Goal: Navigation & Orientation: Find specific page/section

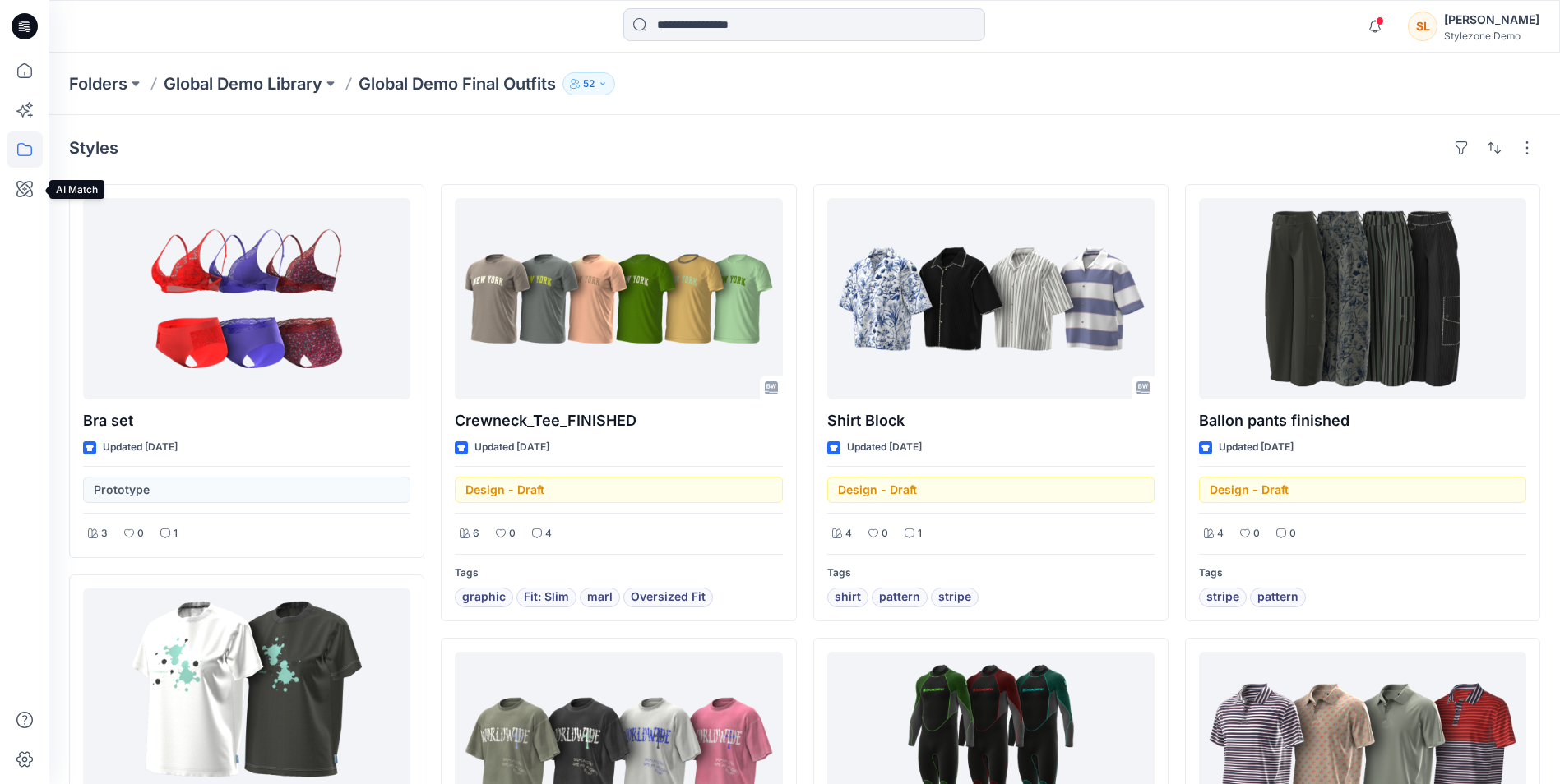
click at [17, 208] on div at bounding box center [25, 419] width 37 height 732
click at [31, 191] on icon at bounding box center [25, 189] width 37 height 37
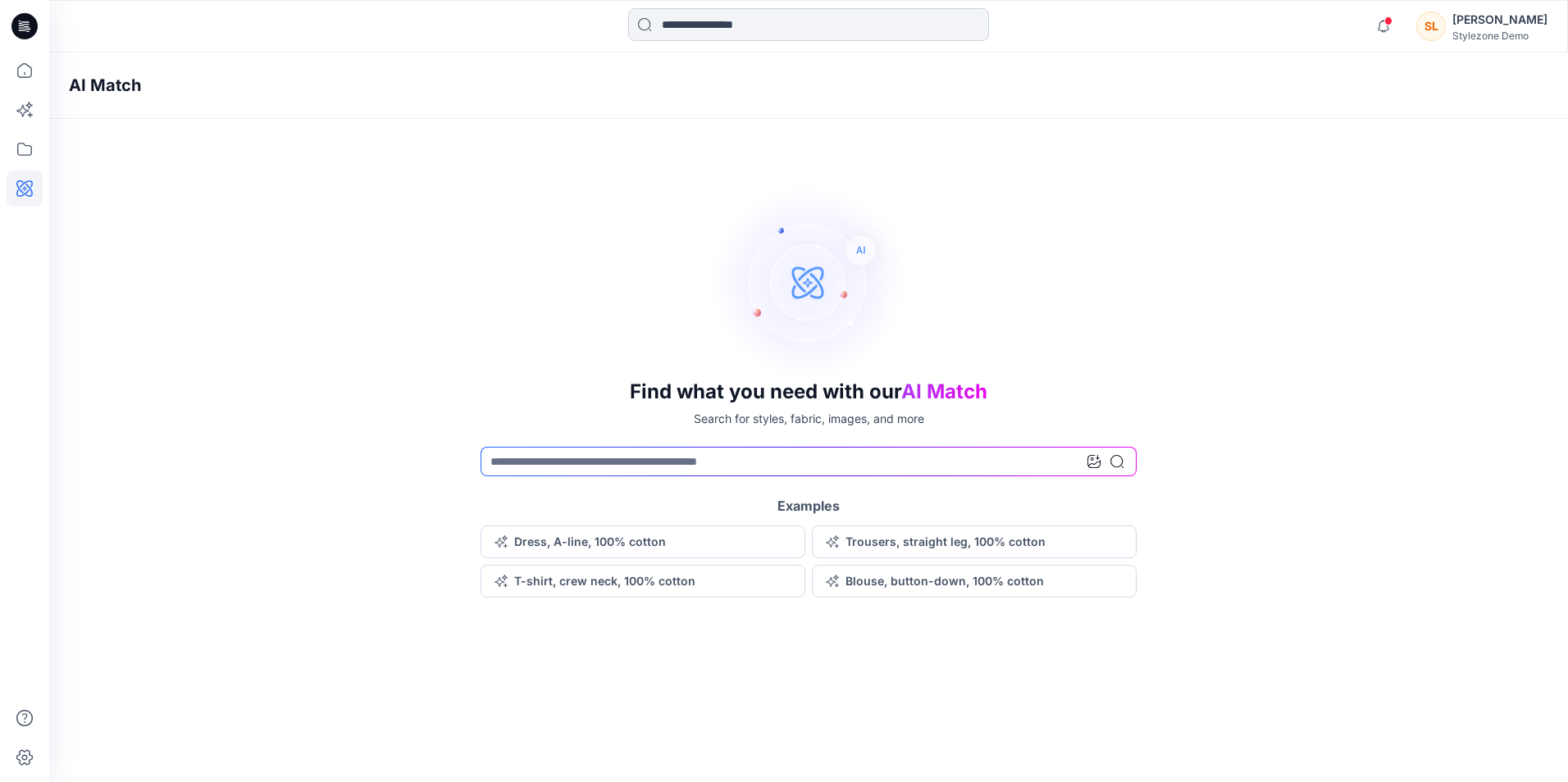
click at [720, 32] on input at bounding box center [809, 25] width 361 height 33
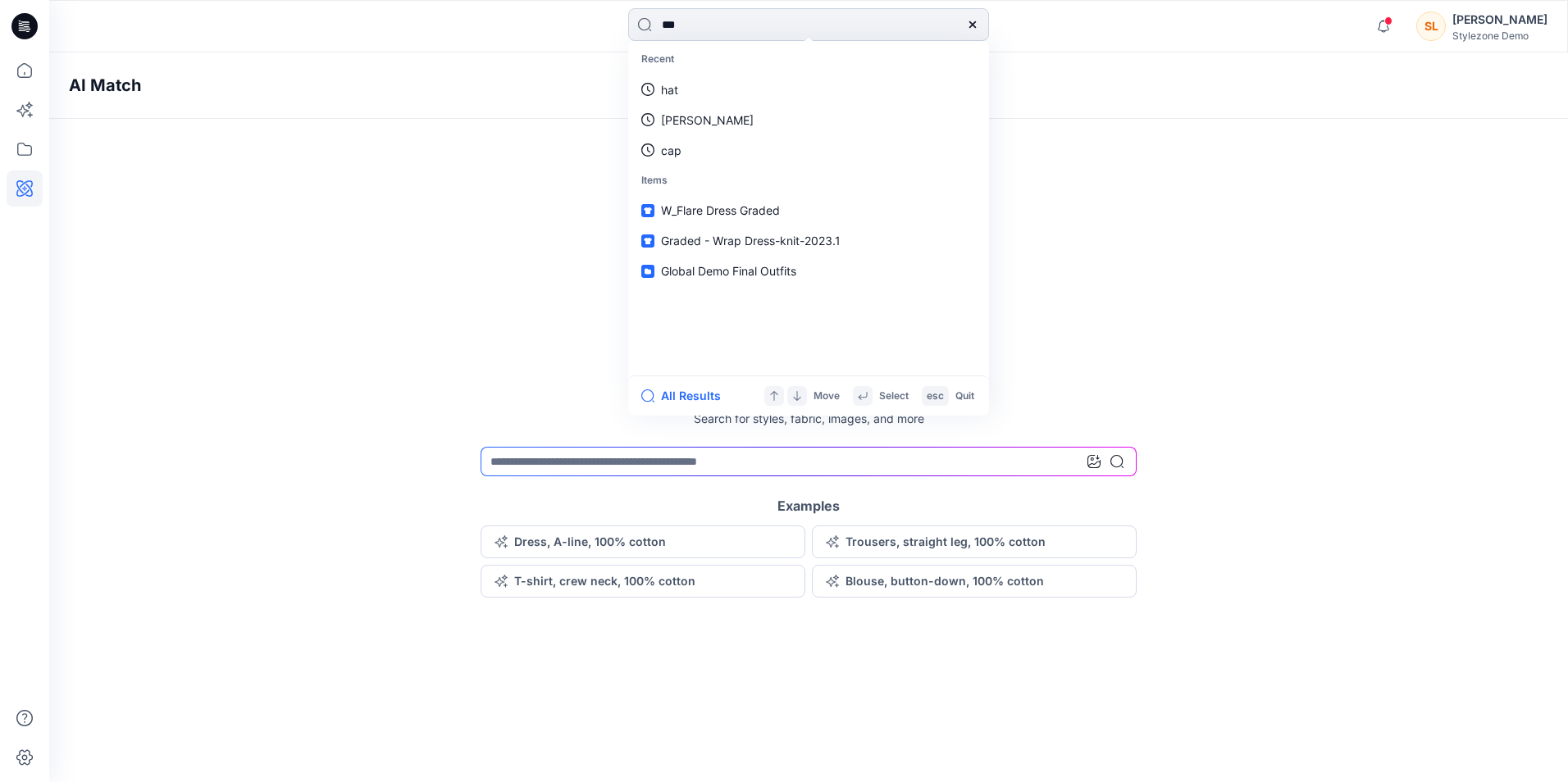
type input "****"
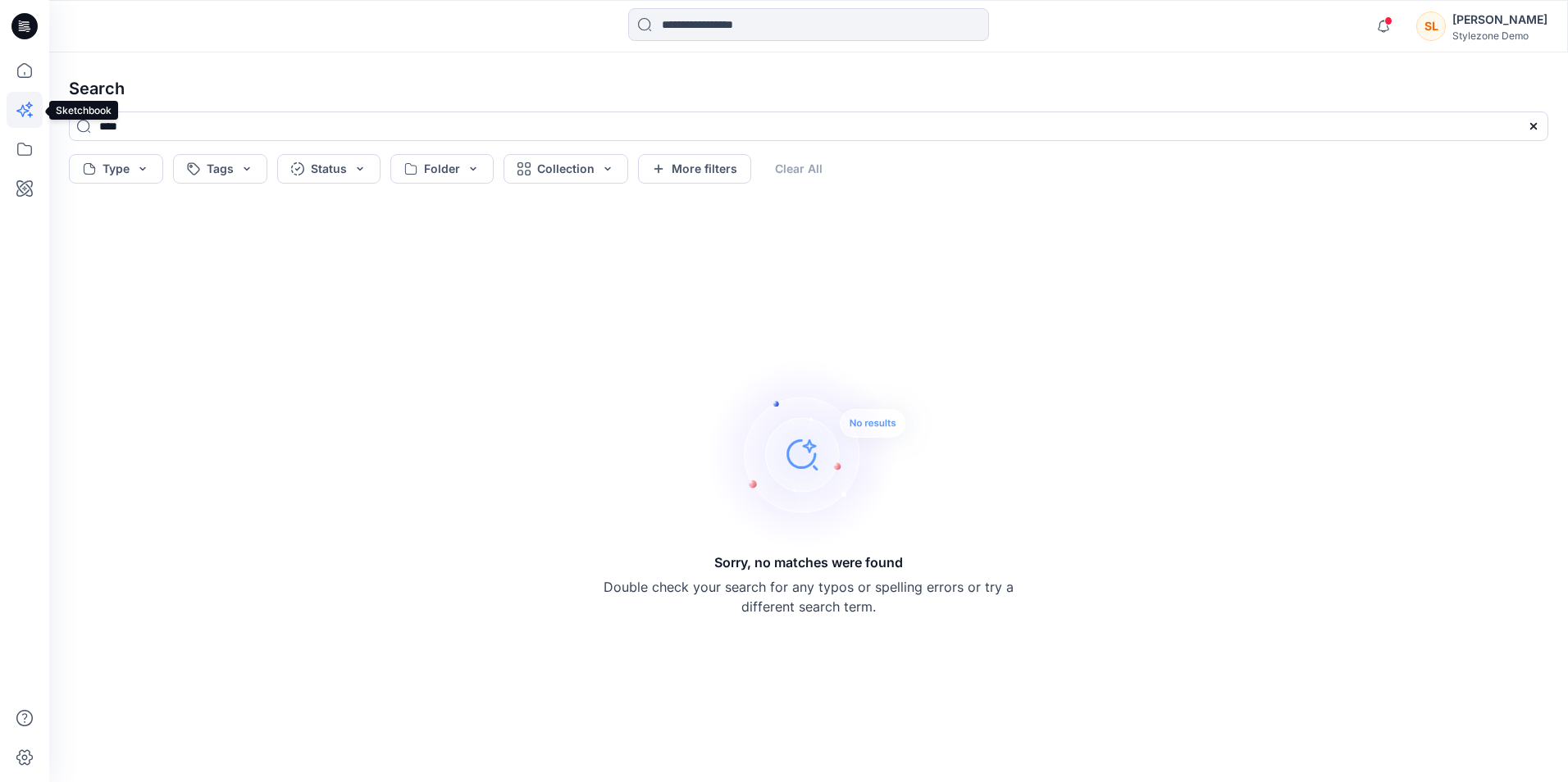
click at [36, 113] on icon at bounding box center [25, 110] width 36 height 36
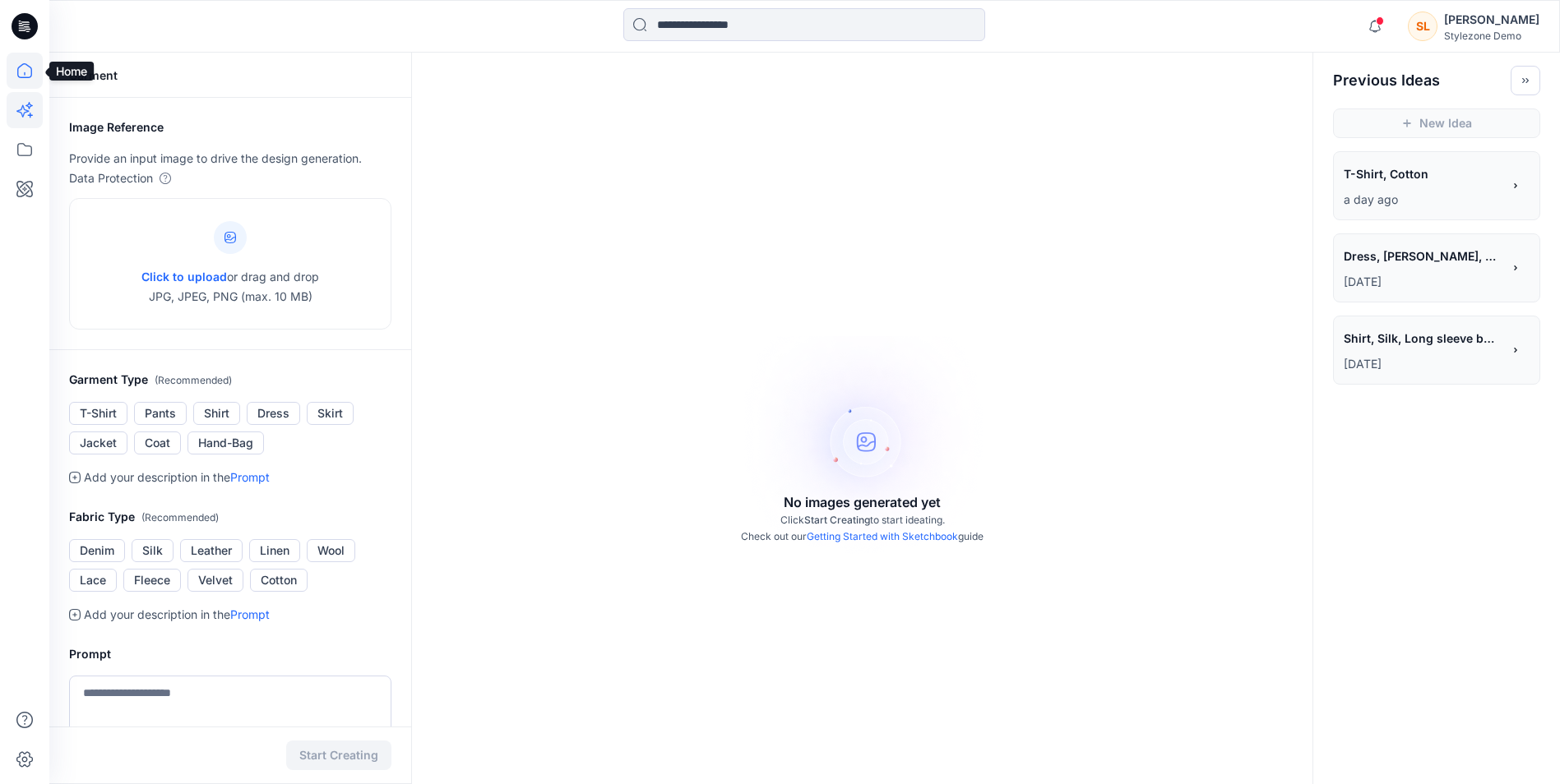
click at [22, 71] on icon at bounding box center [25, 71] width 37 height 37
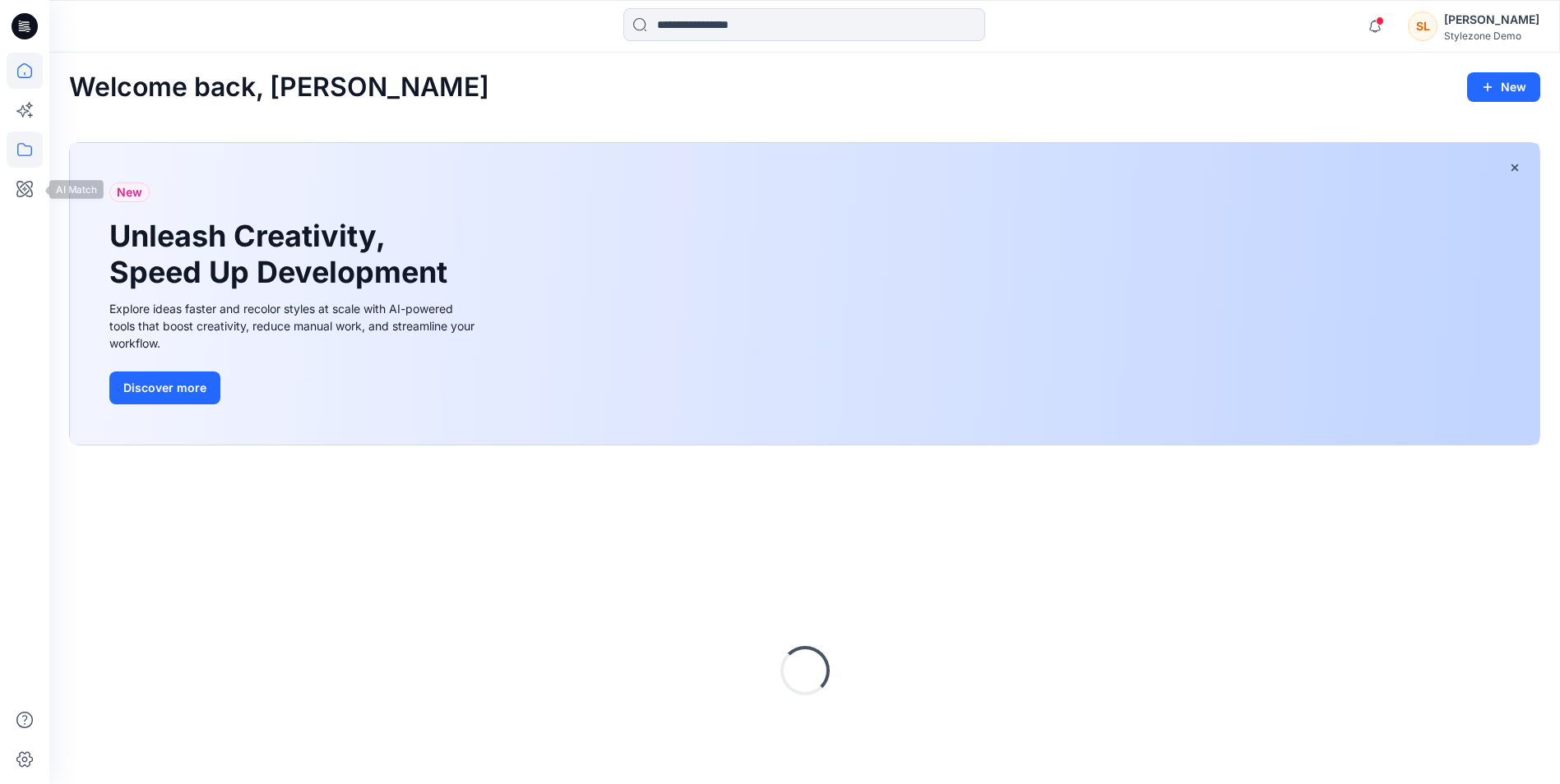
click at [26, 135] on icon at bounding box center [25, 150] width 37 height 37
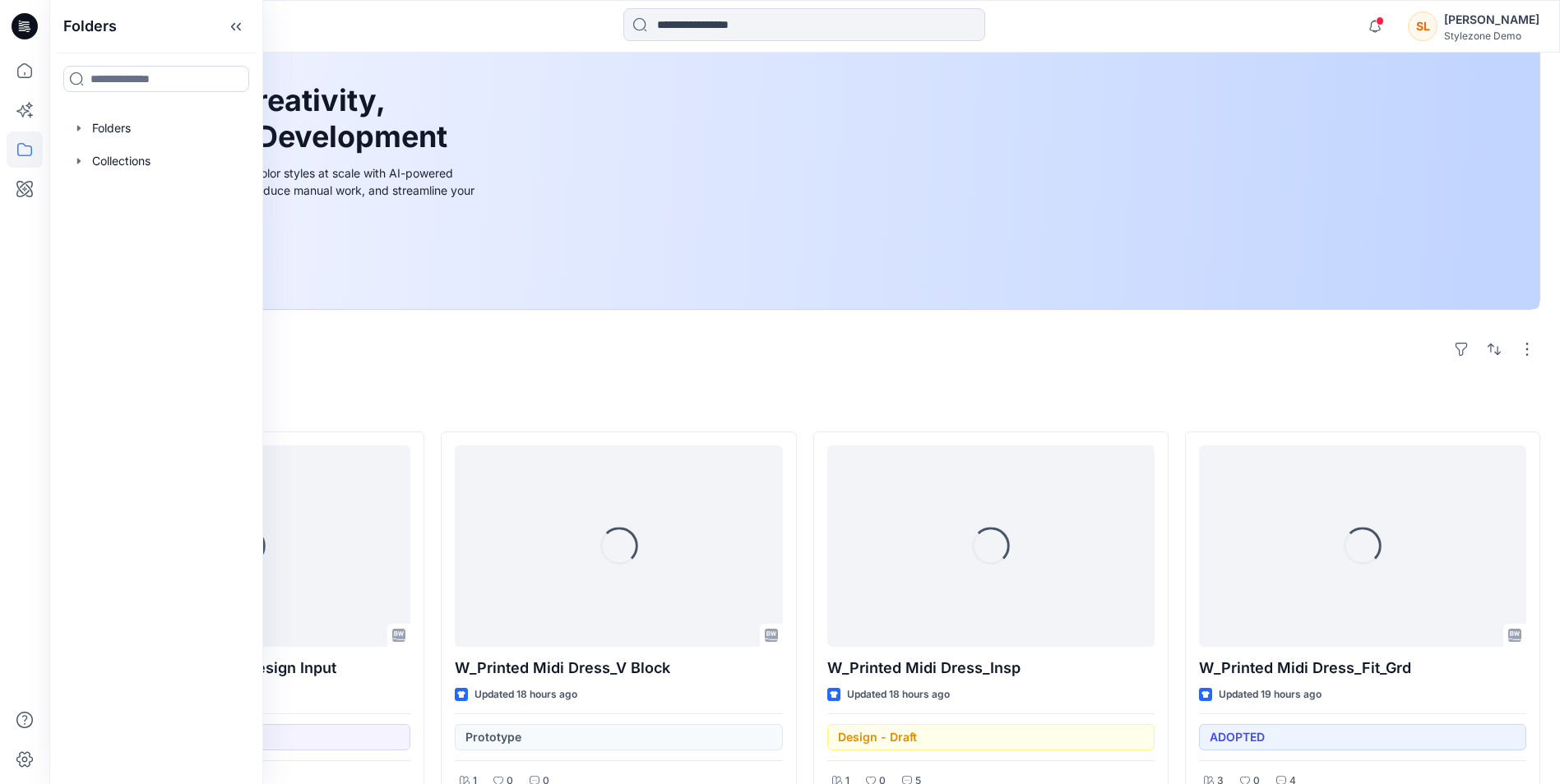
scroll to position [164, 0]
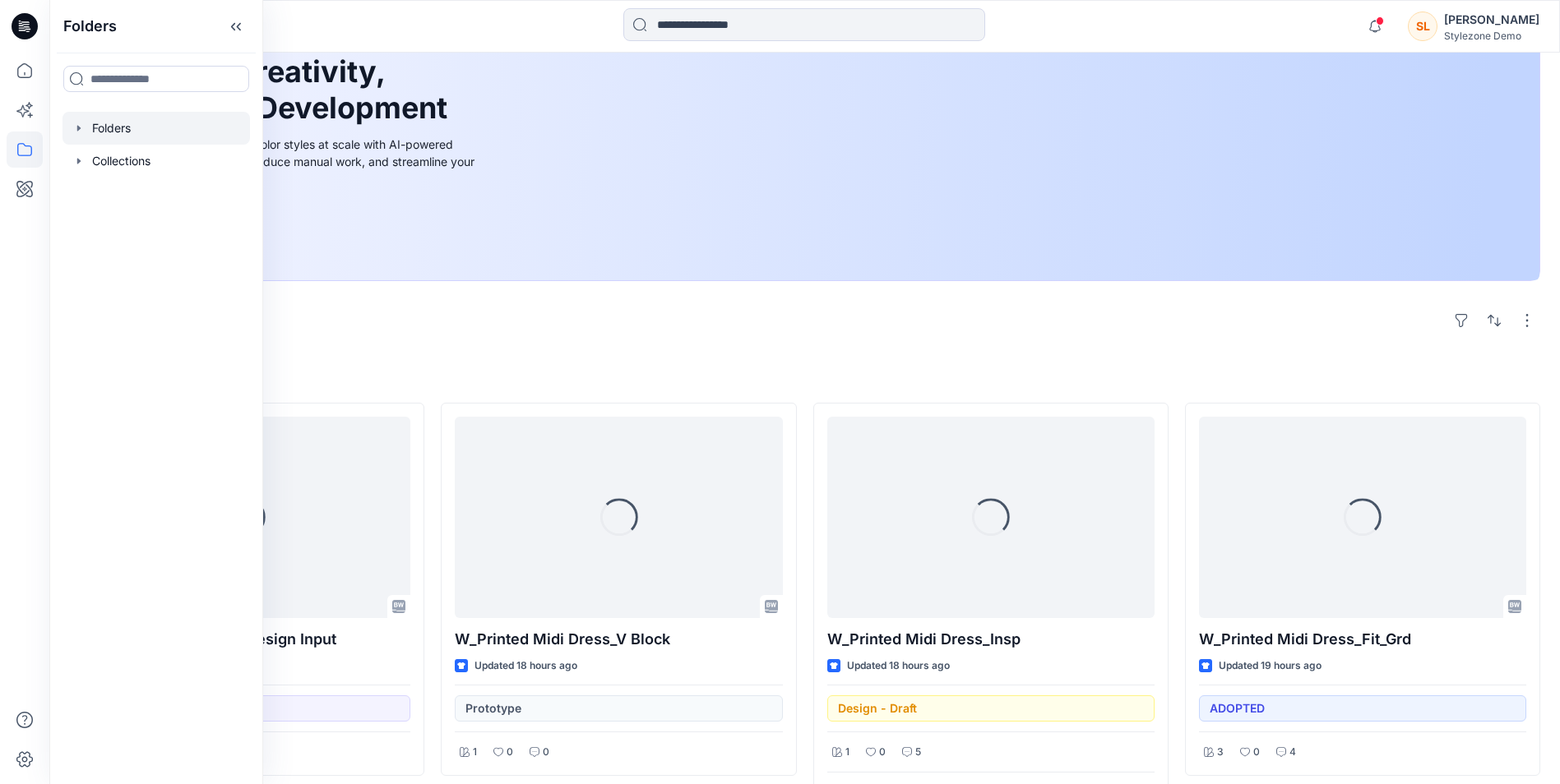
click at [142, 139] on div at bounding box center [156, 128] width 187 height 33
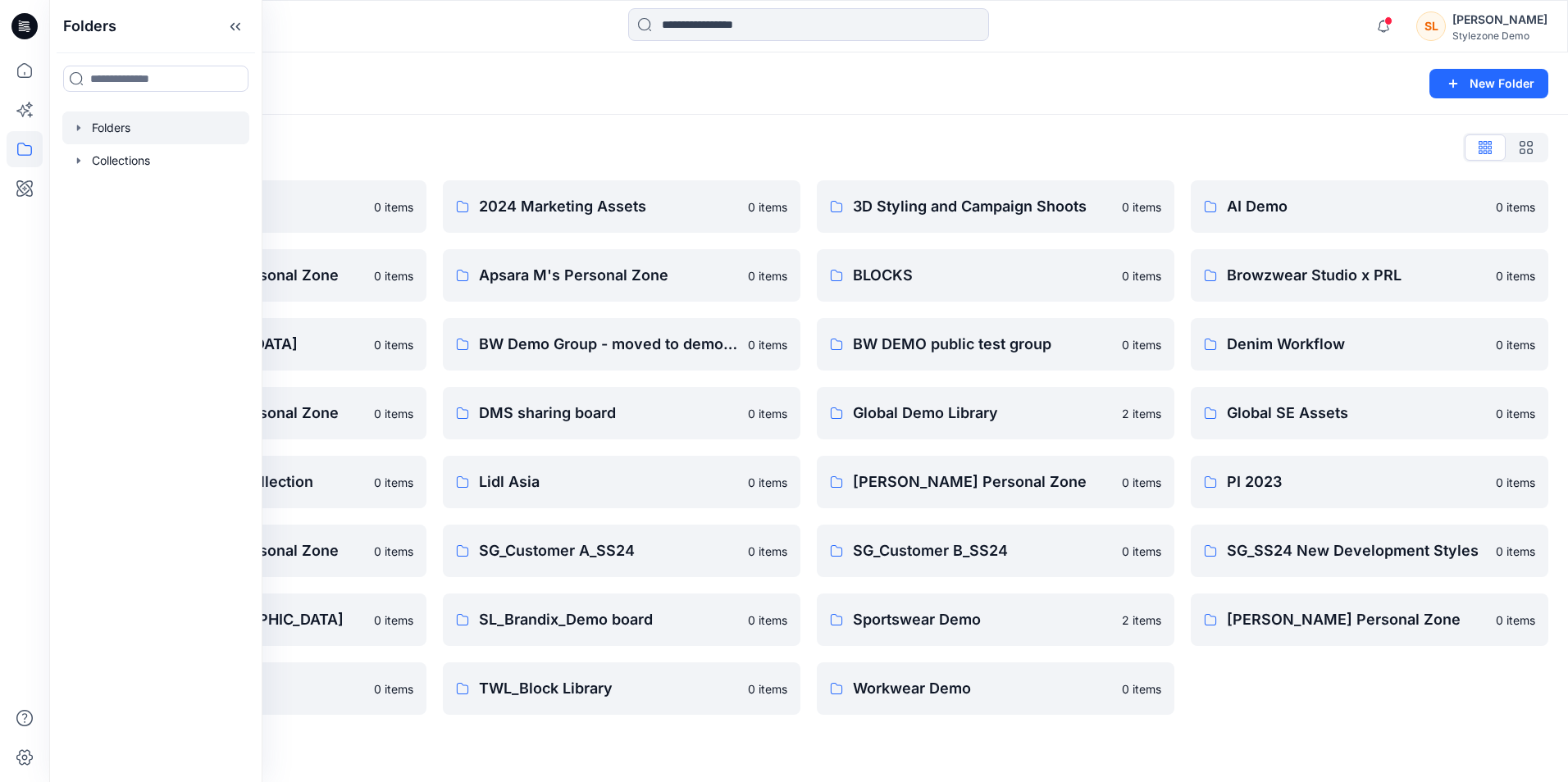
click at [673, 137] on div "Folders List" at bounding box center [809, 147] width 1480 height 26
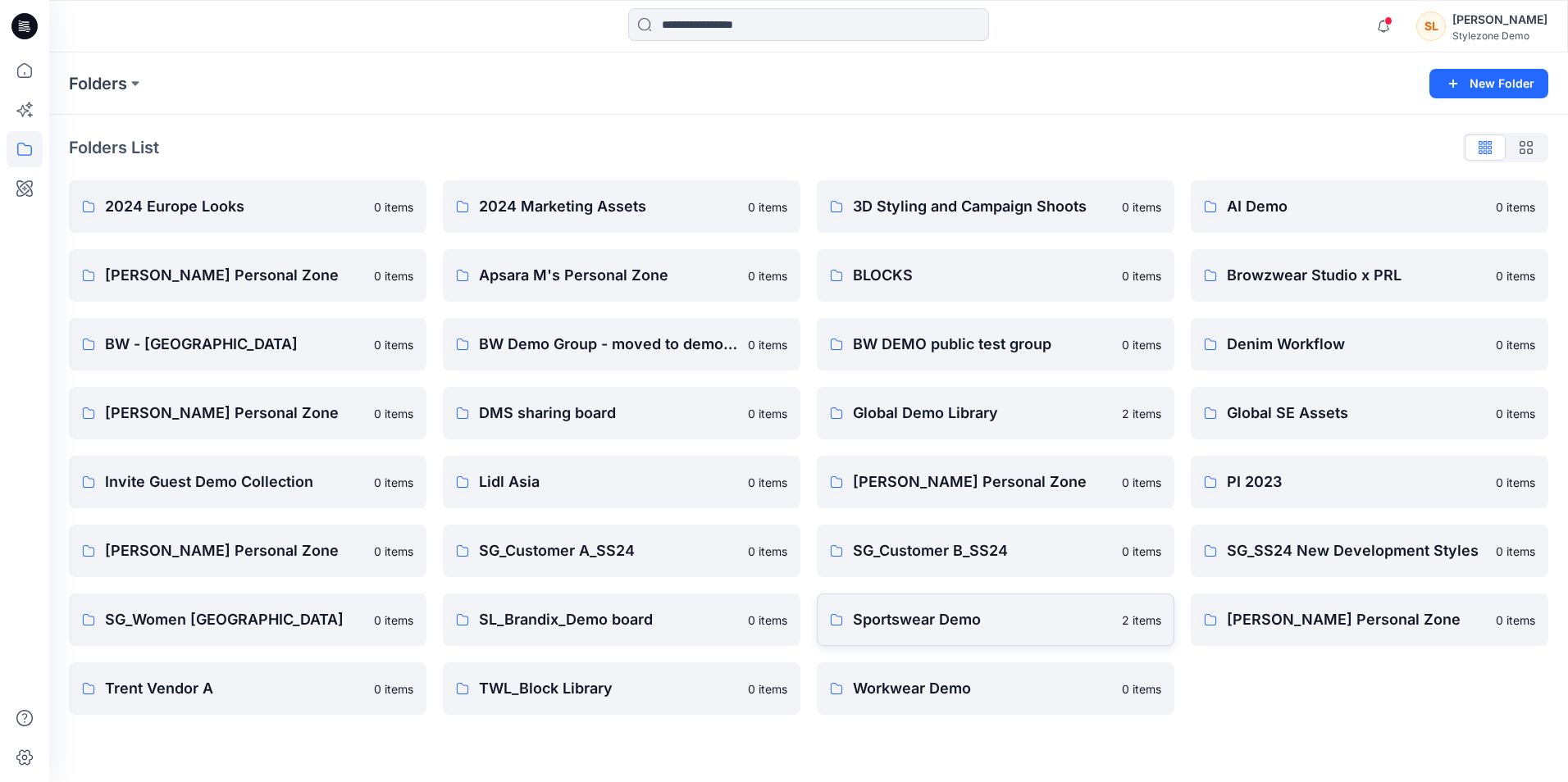
click at [988, 632] on link "Sportswear Demo 2 items" at bounding box center [995, 620] width 357 height 53
